Goal: Information Seeking & Learning: Learn about a topic

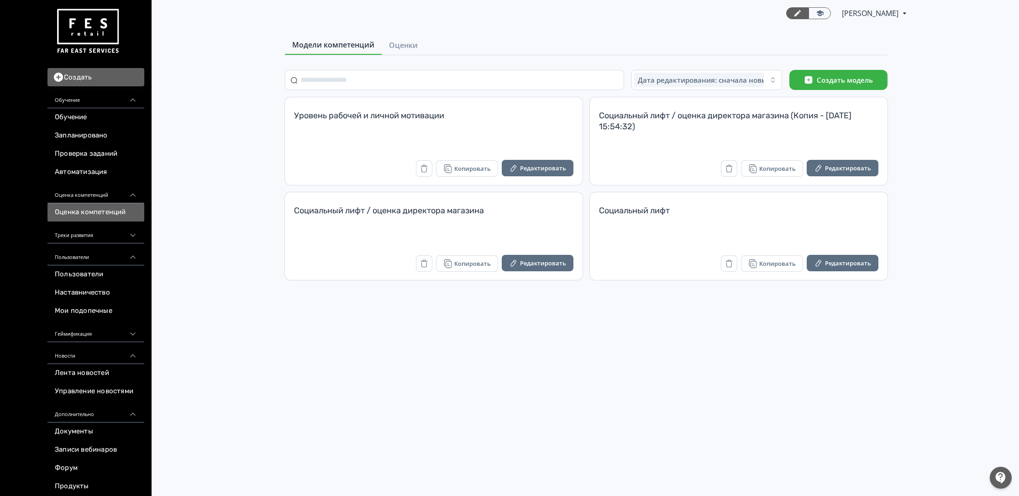
click at [382, 53] on link "Оценки" at bounding box center [403, 45] width 43 height 18
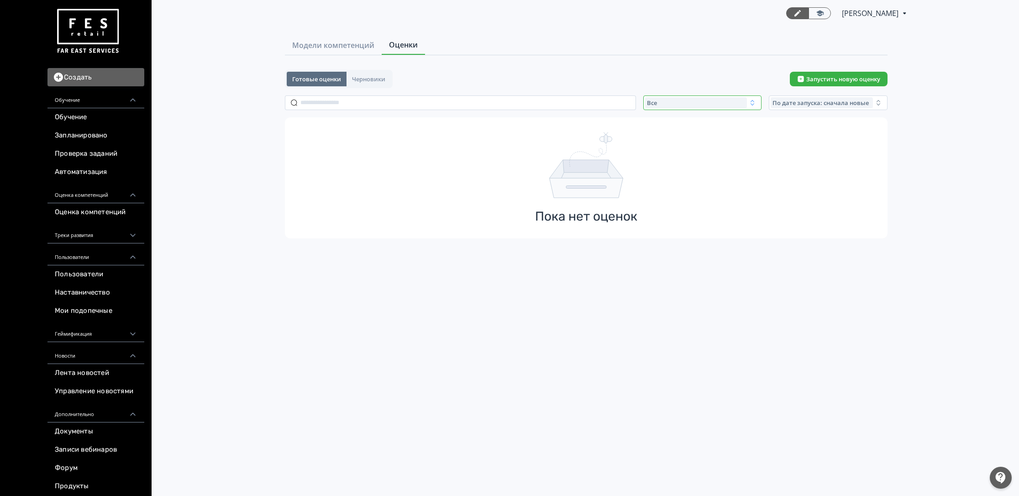
click at [713, 99] on div "Все" at bounding box center [696, 102] width 102 height 11
click at [691, 149] on button "Завершенные" at bounding box center [735, 156] width 160 height 16
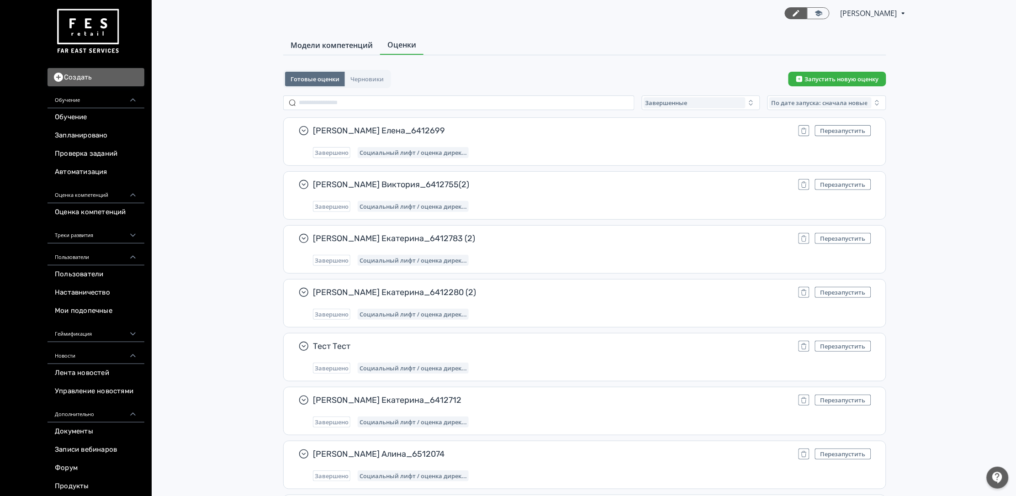
click at [343, 45] on span "Модели компетенций" at bounding box center [331, 45] width 82 height 11
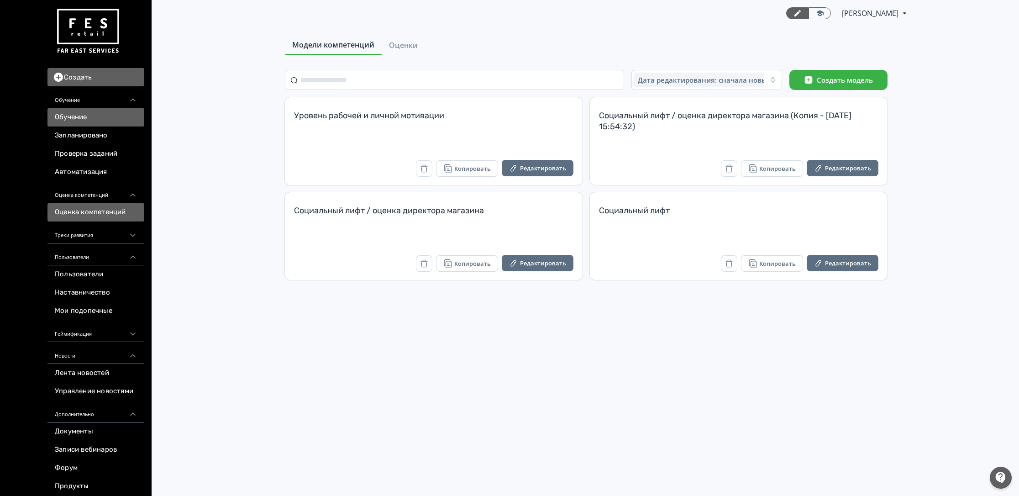
click at [102, 111] on link "Обучение" at bounding box center [95, 117] width 97 height 18
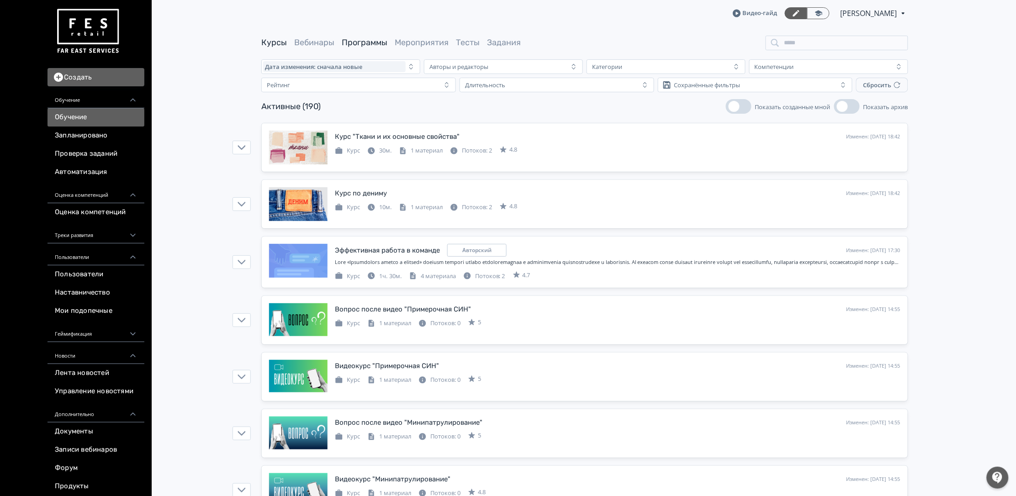
click at [360, 40] on link "Программы" at bounding box center [365, 42] width 46 height 10
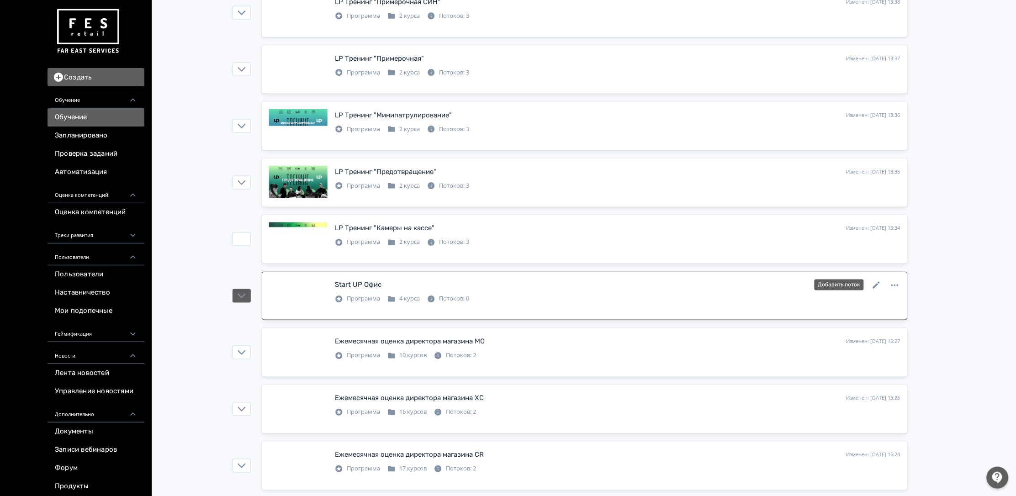
scroll to position [685, 0]
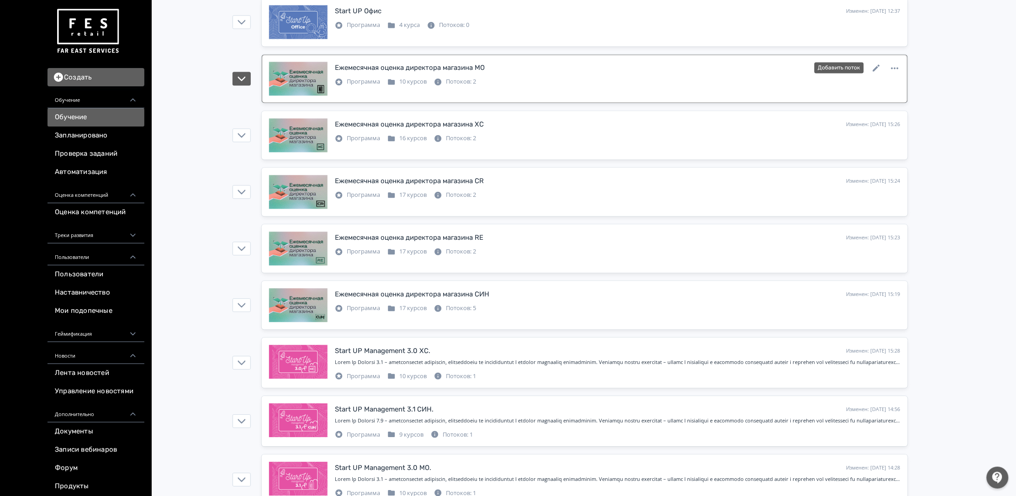
click at [417, 68] on div "Ежемесячная оценка директора магазина MО" at bounding box center [410, 68] width 150 height 11
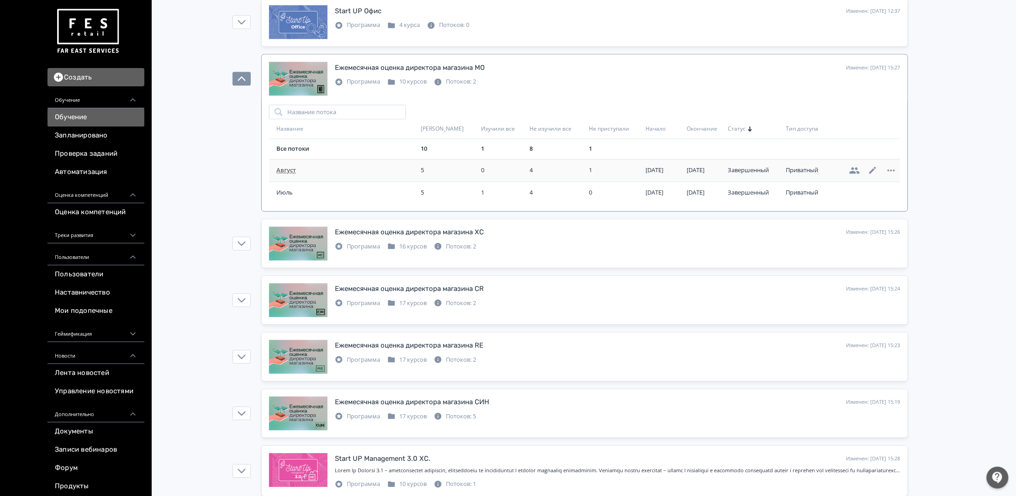
click at [284, 172] on span "Август" at bounding box center [346, 170] width 141 height 9
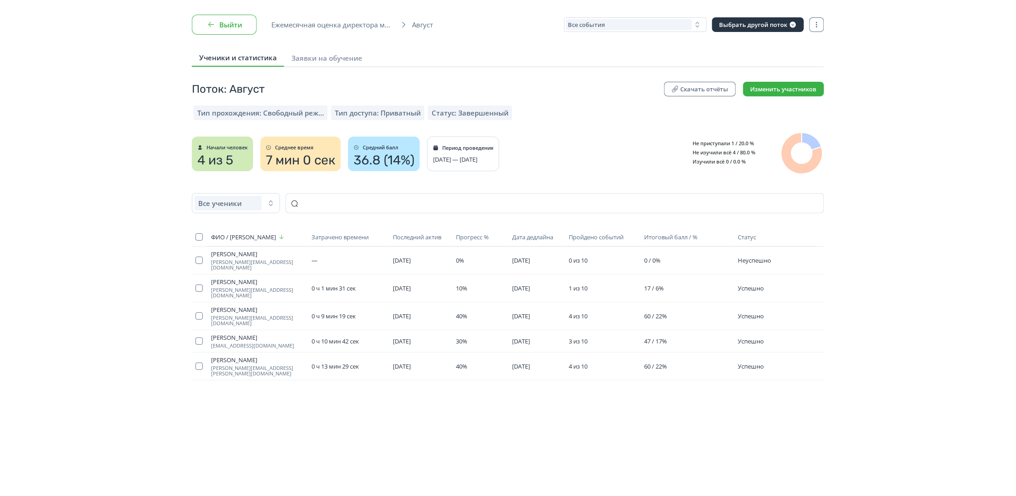
click at [238, 30] on button "Выйти" at bounding box center [224, 25] width 65 height 20
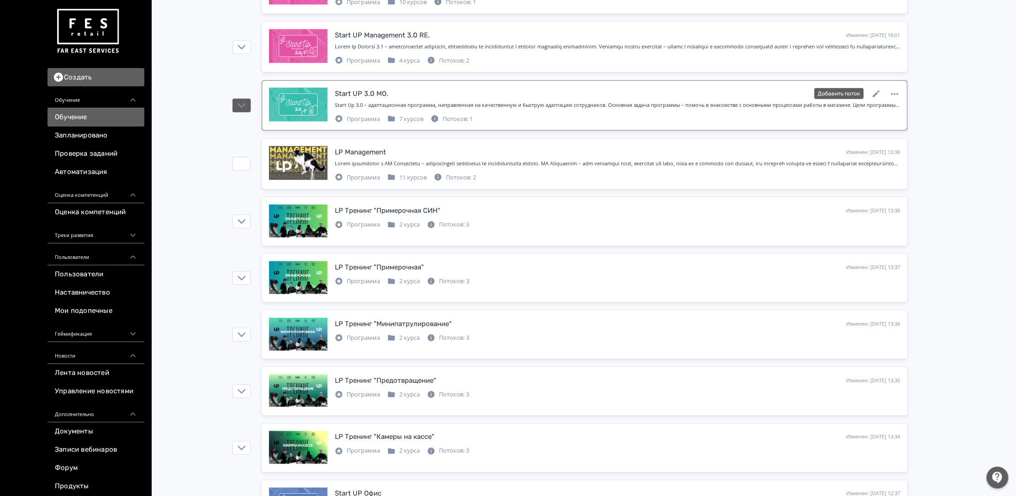
scroll to position [205, 0]
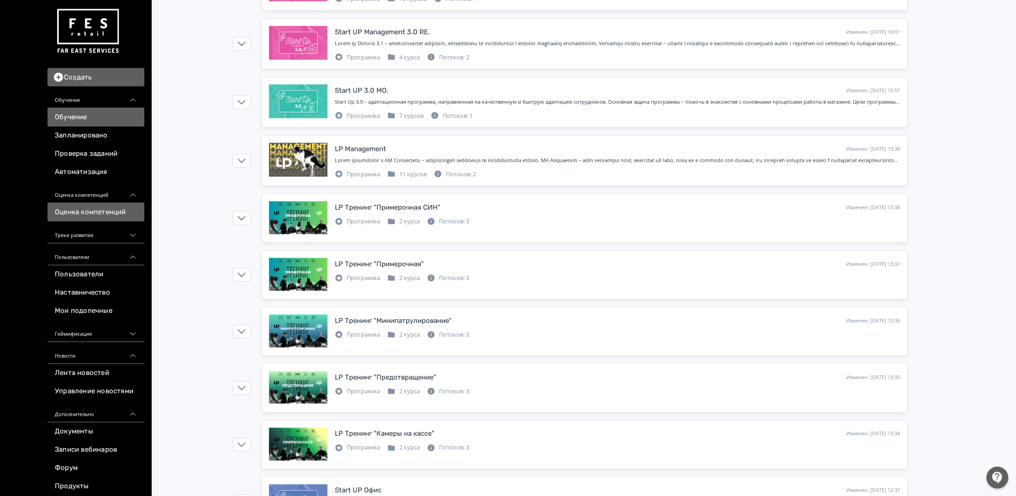
click at [106, 206] on link "Оценка компетенций" at bounding box center [95, 212] width 97 height 18
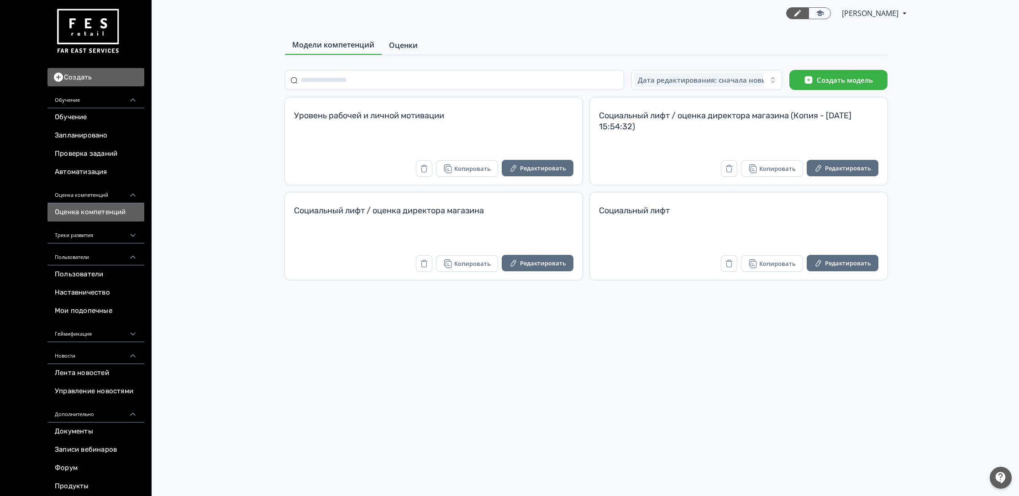
click at [404, 46] on span "Оценки" at bounding box center [403, 45] width 29 height 11
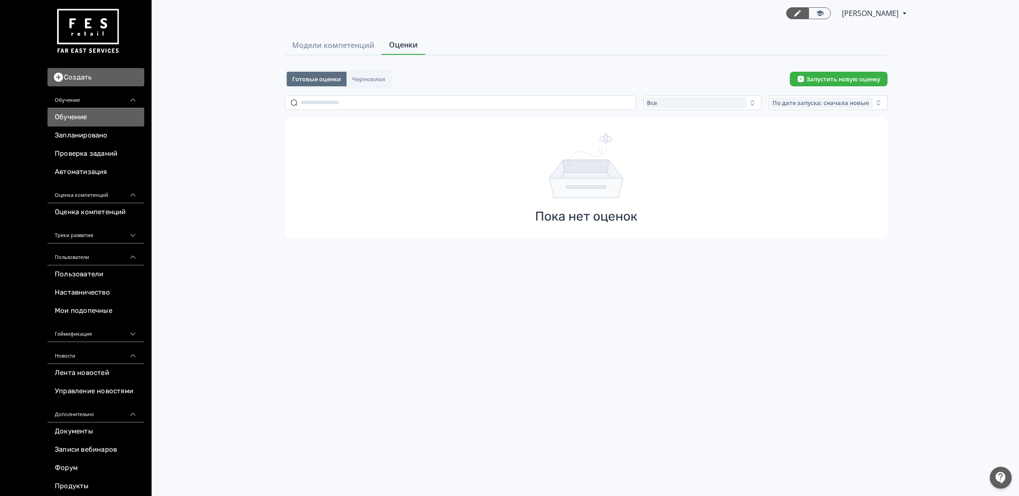
click at [83, 113] on link "Обучение" at bounding box center [95, 117] width 97 height 18
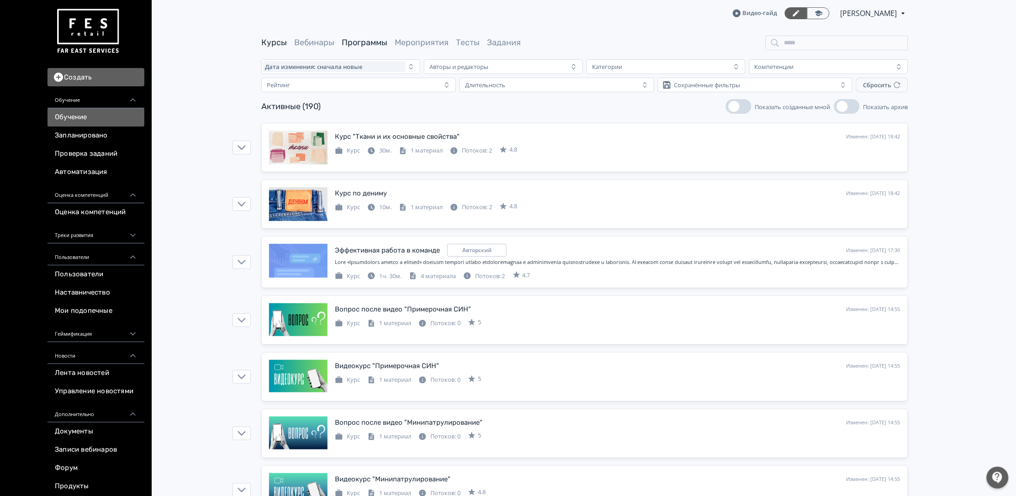
click at [370, 43] on link "Программы" at bounding box center [365, 42] width 46 height 10
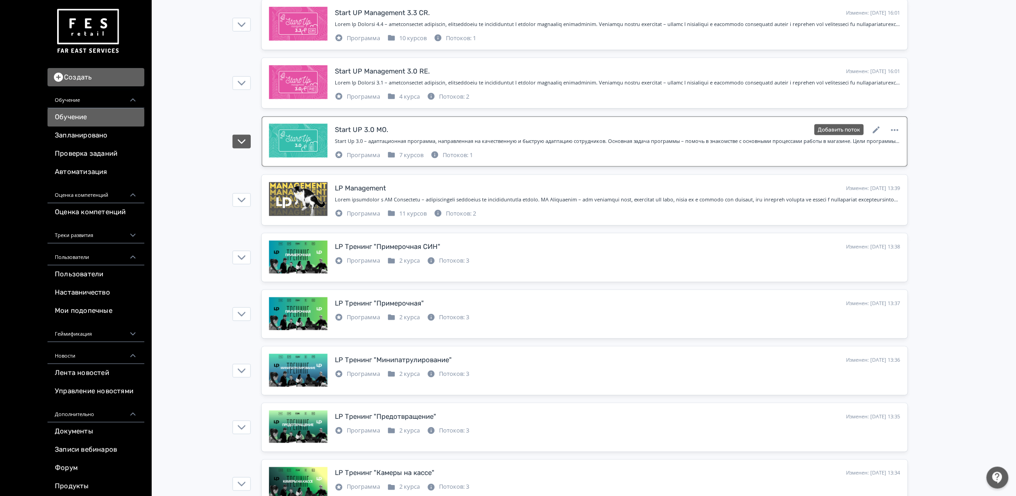
scroll to position [205, 0]
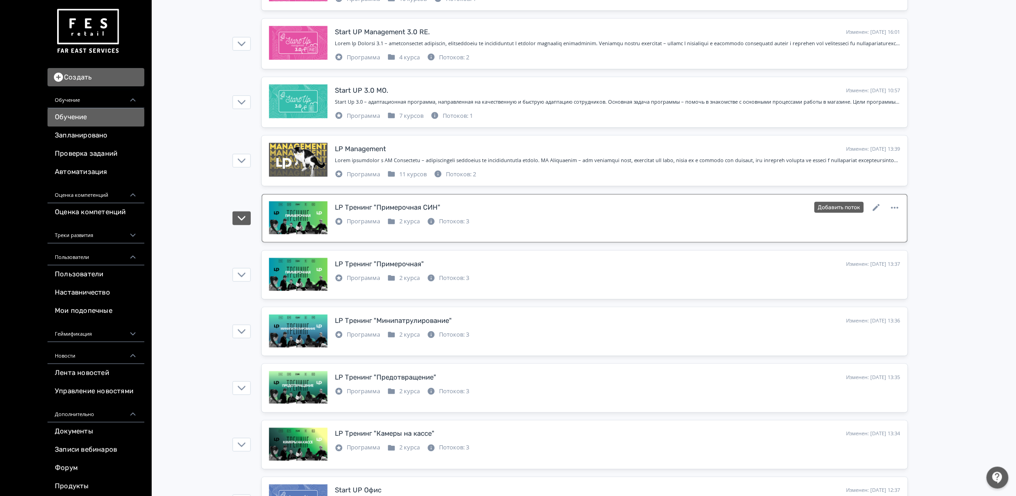
click at [520, 219] on div "Программа 2 курса Потоков: 3" at bounding box center [617, 220] width 565 height 11
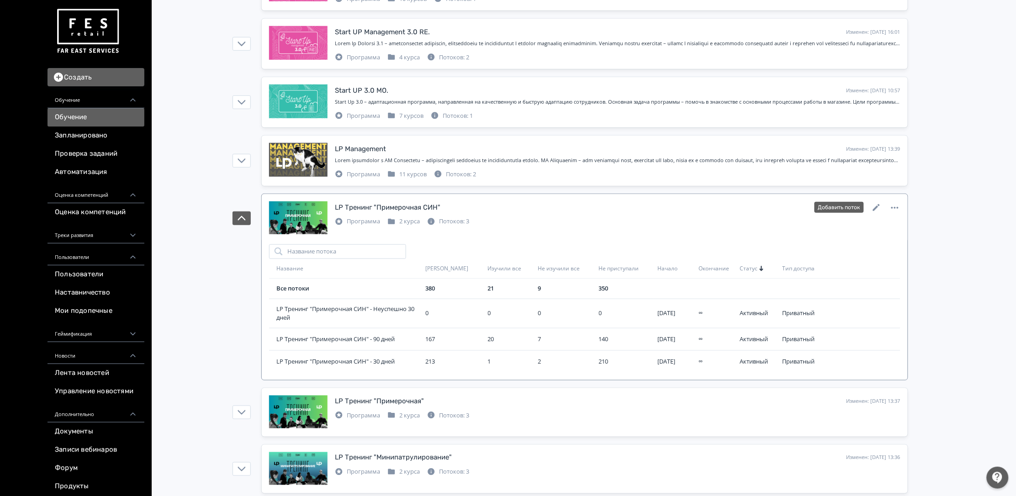
click at [493, 213] on div "LP Тренинг "Примерочная СИН" Изменен: [DATE] 13:38 Добавить поток" at bounding box center [617, 207] width 565 height 12
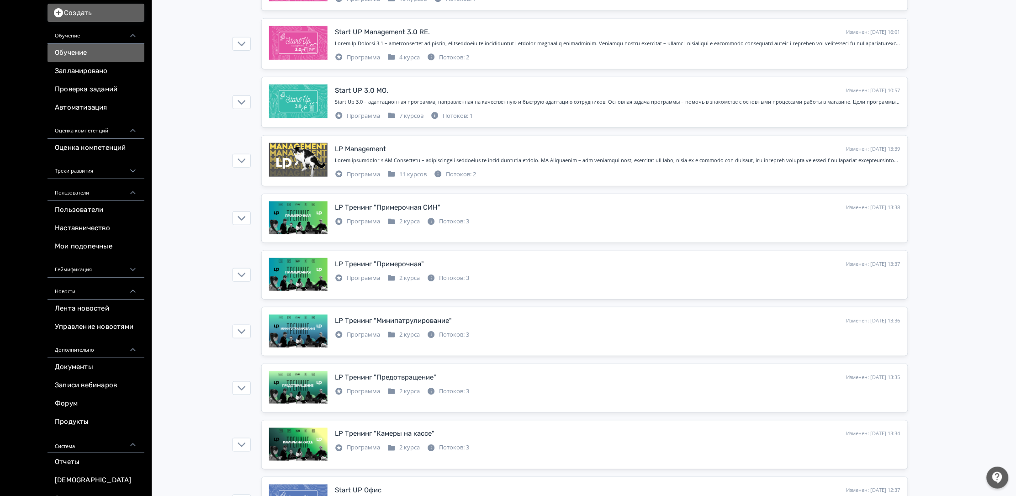
scroll to position [119, 0]
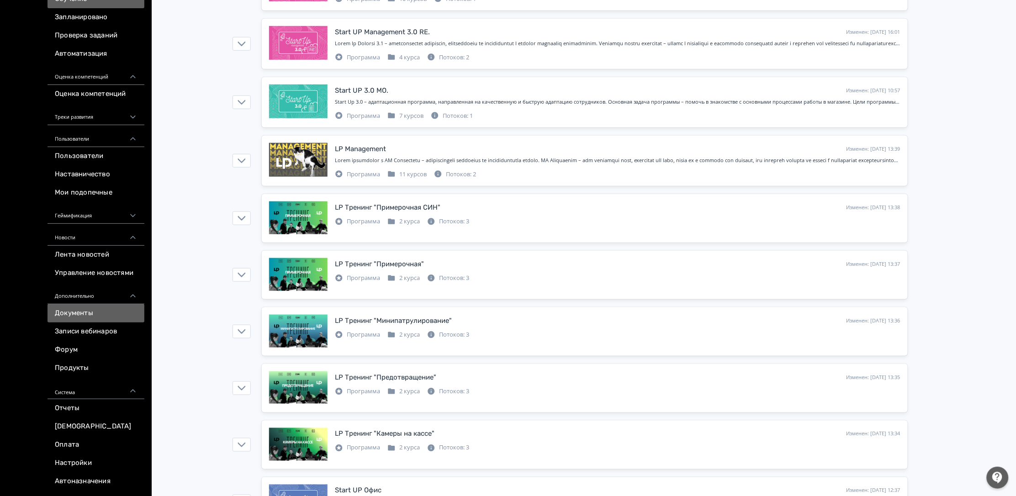
click at [100, 309] on link "Документы" at bounding box center [95, 313] width 97 height 18
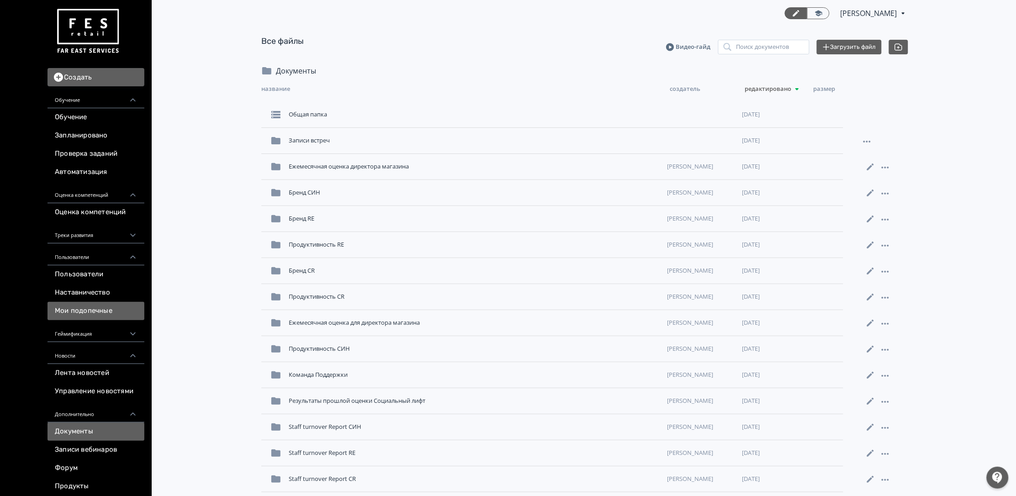
scroll to position [119, 0]
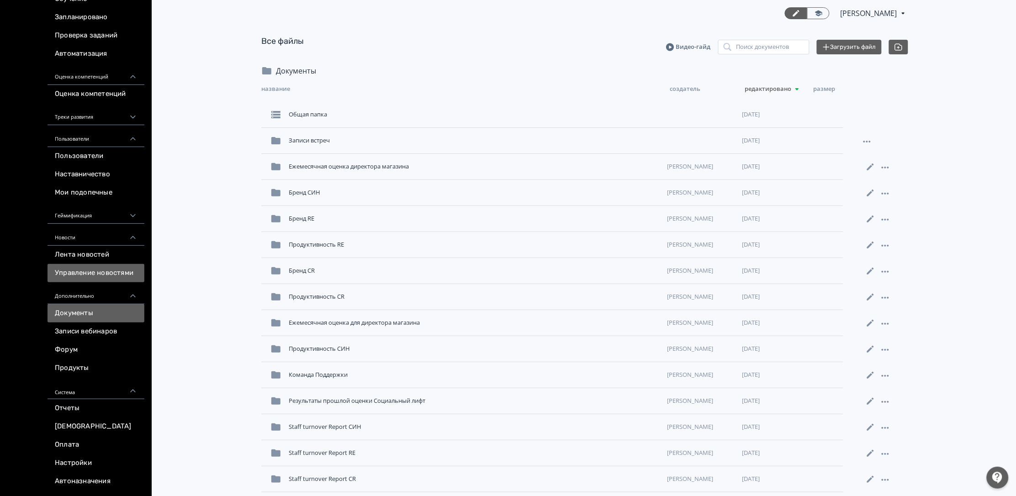
click at [91, 269] on link "Управление новостями" at bounding box center [95, 273] width 97 height 18
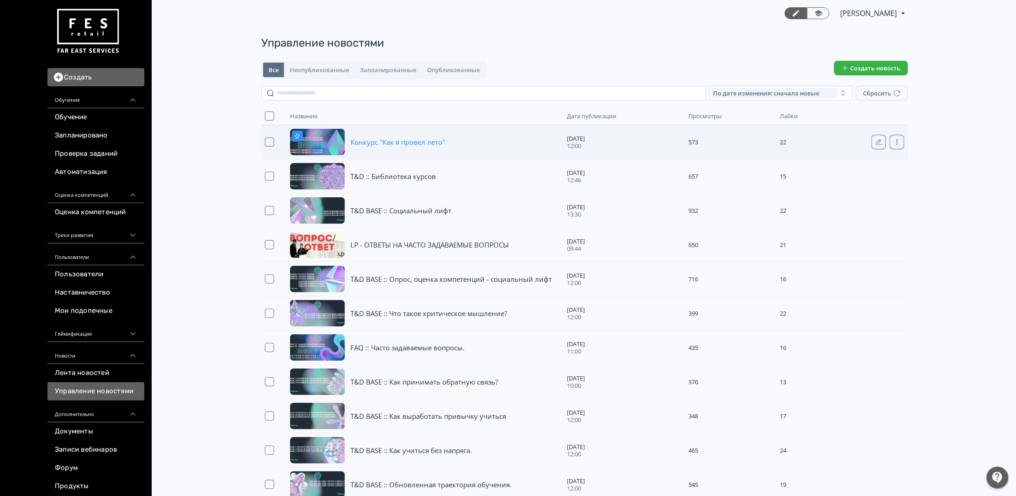
click at [390, 139] on span "Конкурс "Как я провел лето"" at bounding box center [397, 141] width 95 height 9
